Goal: Task Accomplishment & Management: Manage account settings

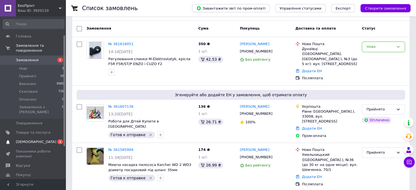
scroll to position [27, 0]
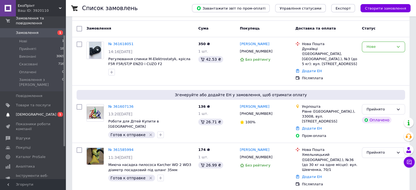
click at [31, 112] on span "[DEMOGRAPHIC_DATA]" at bounding box center [36, 114] width 40 height 5
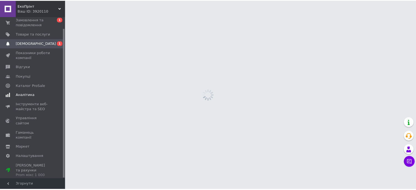
scroll to position [12, 0]
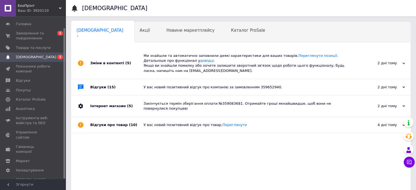
click at [23, 56] on span "[DEMOGRAPHIC_DATA]" at bounding box center [36, 57] width 40 height 5
click at [25, 37] on span "Замовлення та повідомлення" at bounding box center [33, 36] width 35 height 10
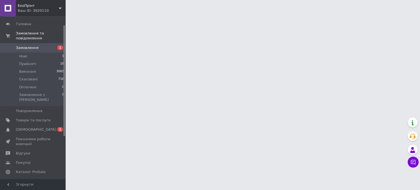
click at [30, 46] on link "Замовлення 1" at bounding box center [33, 47] width 67 height 9
click at [27, 53] on li "Нові 1" at bounding box center [33, 57] width 67 height 8
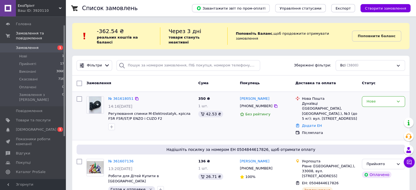
click at [387, 101] on div "Нове" at bounding box center [384, 116] width 48 height 44
click at [383, 99] on div "Нове" at bounding box center [380, 102] width 27 height 6
click at [377, 108] on li "Прийнято" at bounding box center [383, 113] width 43 height 10
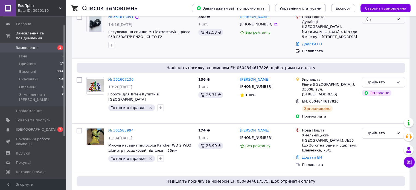
scroll to position [109, 0]
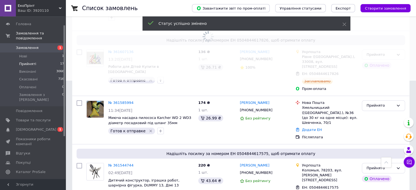
click at [55, 60] on li "Прийняті 17" at bounding box center [33, 64] width 67 height 8
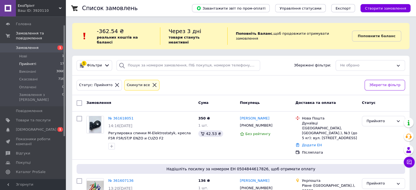
click at [54, 60] on li "Прийняті 17" at bounding box center [33, 64] width 67 height 8
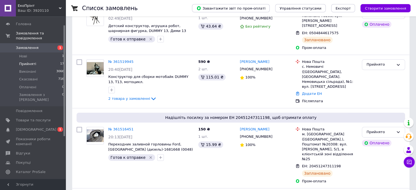
scroll to position [237, 0]
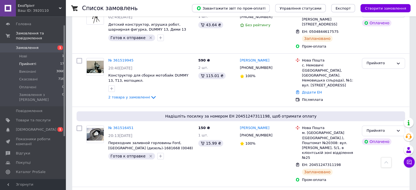
click at [53, 60] on li "Прийняті 17" at bounding box center [33, 64] width 67 height 8
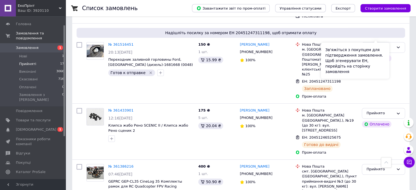
scroll to position [328, 0]
